Goal: Task Accomplishment & Management: Manage account settings

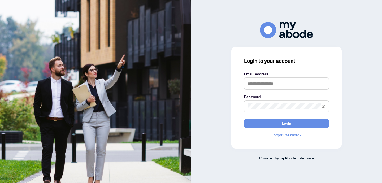
type input "**********"
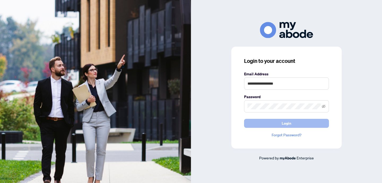
click at [301, 127] on button "Login" at bounding box center [286, 123] width 85 height 9
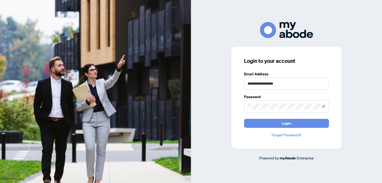
click at [321, 106] on span at bounding box center [286, 106] width 85 height 12
click at [324, 106] on icon "eye-invisible" at bounding box center [323, 106] width 4 height 4
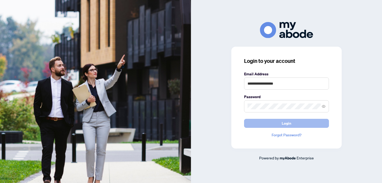
click at [319, 124] on button "Login" at bounding box center [286, 123] width 85 height 9
click at [276, 125] on button "Login" at bounding box center [286, 123] width 85 height 9
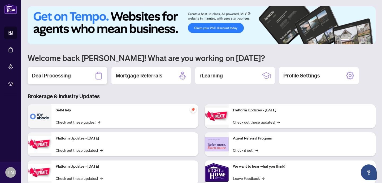
click at [76, 80] on div "Deal Processing" at bounding box center [68, 75] width 80 height 17
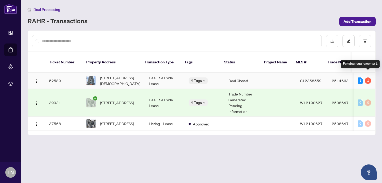
click at [368, 77] on div "1" at bounding box center [367, 80] width 6 height 6
click at [137, 76] on td "[STREET_ADDRESS][DEMOGRAPHIC_DATA]" at bounding box center [113, 81] width 63 height 16
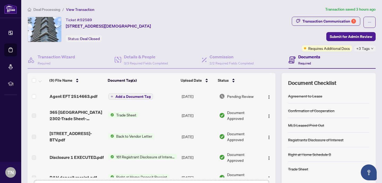
click at [122, 116] on span "Trade Sheet" at bounding box center [126, 115] width 24 height 6
click at [117, 135] on span "Trade Sheet" at bounding box center [112, 132] width 24 height 6
click at [271, 115] on button "button" at bounding box center [269, 115] width 8 height 8
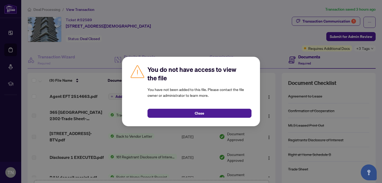
click at [181, 137] on div "You do not have access to view the file You have not been added to this file. P…" at bounding box center [191, 91] width 382 height 183
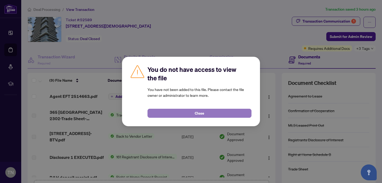
click at [178, 114] on button "Close" at bounding box center [199, 113] width 104 height 9
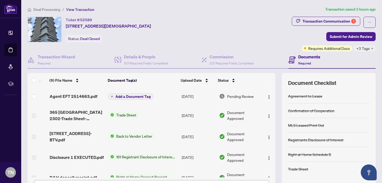
click at [113, 95] on button "Add a Document Tag" at bounding box center [130, 96] width 45 height 6
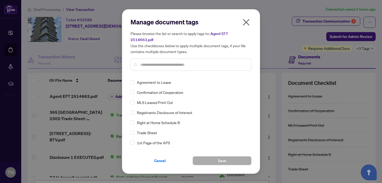
click at [245, 32] on h5 "Please browse the list or search to apply tags to: Agent EFT 2514663.pdf Use th…" at bounding box center [190, 42] width 121 height 24
click at [246, 21] on icon "close" at bounding box center [246, 22] width 8 height 8
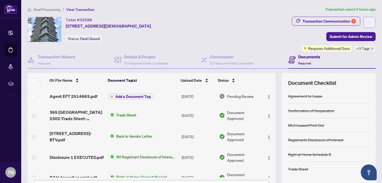
click at [370, 21] on icon "ellipsis" at bounding box center [369, 22] width 4 height 4
click at [372, 55] on div "Documents Required" at bounding box center [331, 59] width 87 height 17
click at [369, 48] on div "+3 Tags" at bounding box center [364, 48] width 21 height 6
click at [280, 41] on div "Ticket #: 52589 [STREET_ADDRESS] Status: Deal Closed" at bounding box center [159, 29] width 262 height 25
